Goal: Information Seeking & Learning: Learn about a topic

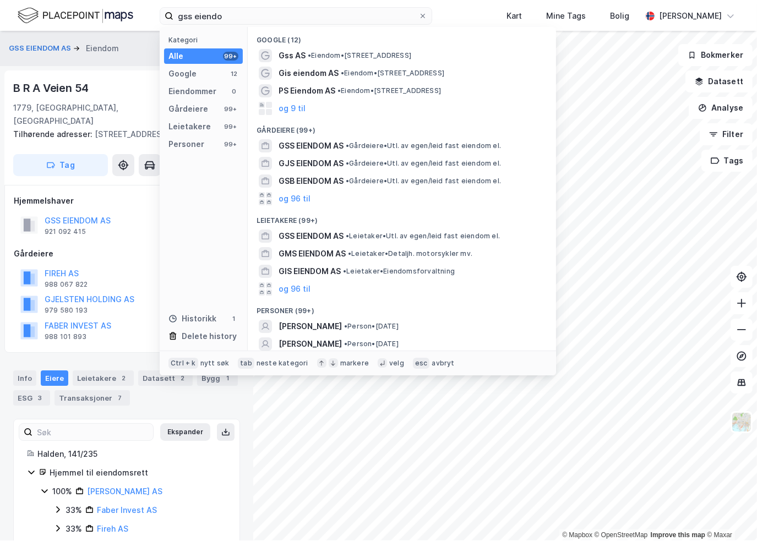
scroll to position [25, 0]
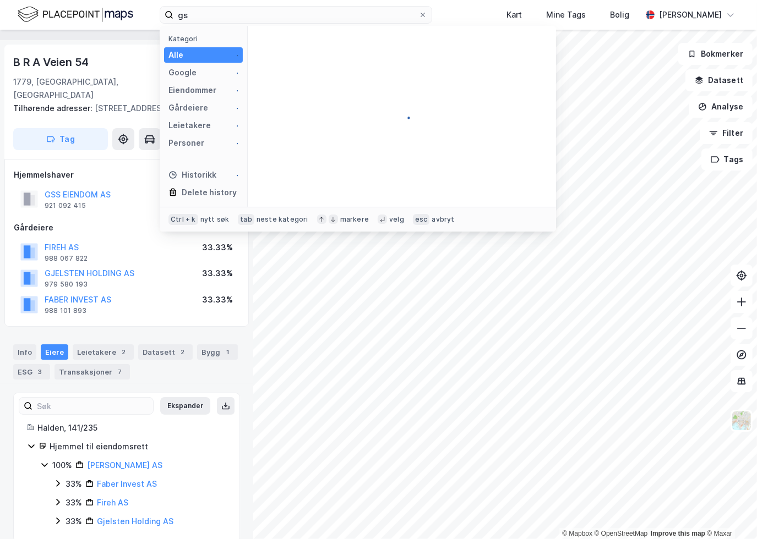
type input "g"
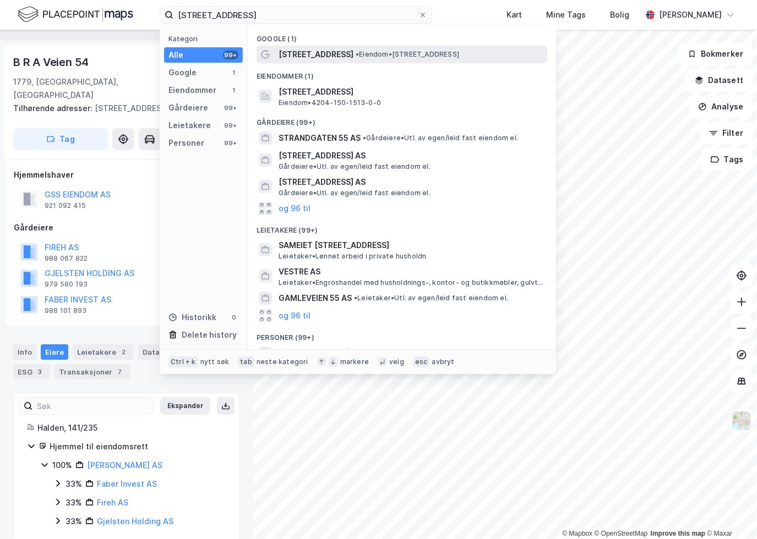
type input "[STREET_ADDRESS]"
click at [359, 53] on span "•" at bounding box center [357, 54] width 3 height 8
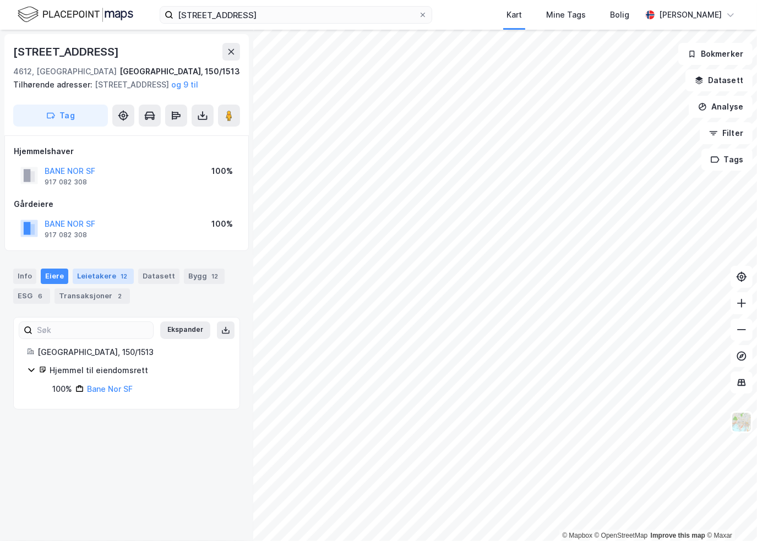
click at [94, 284] on div "Leietakere 12" at bounding box center [103, 276] width 61 height 15
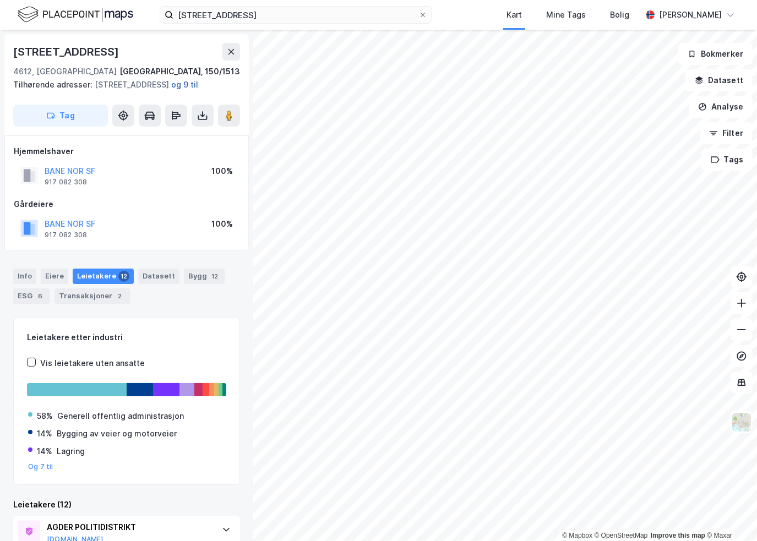
click at [0, 0] on button "og 9 til" at bounding box center [0, 0] width 0 height 0
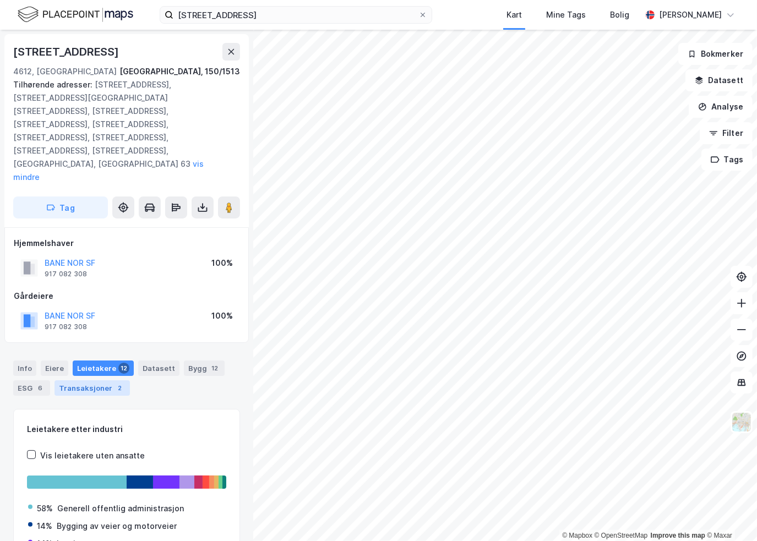
click at [72, 380] on div "Transaksjoner 2" at bounding box center [91, 387] width 75 height 15
